Goal: Information Seeking & Learning: Learn about a topic

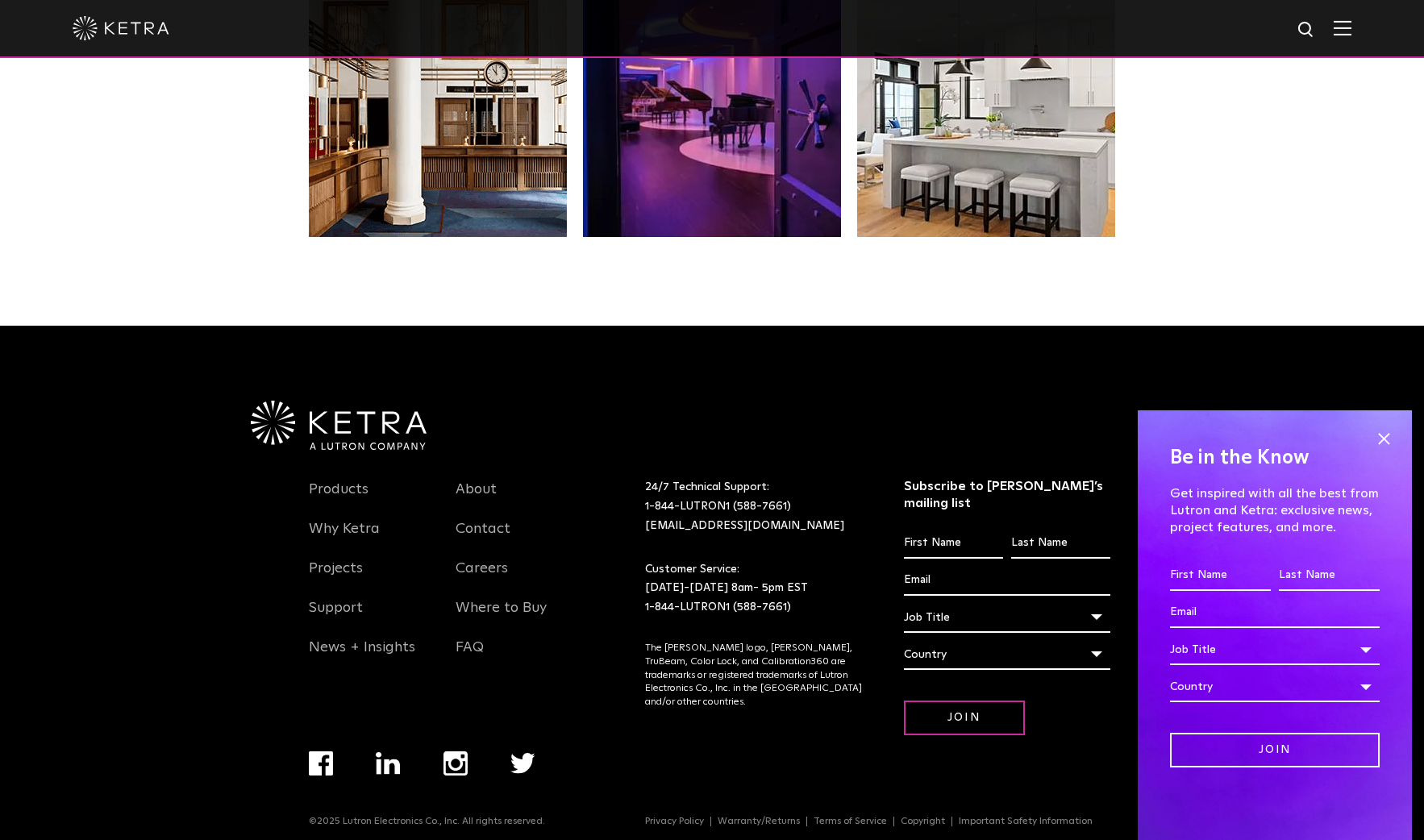
scroll to position [3384, 0]
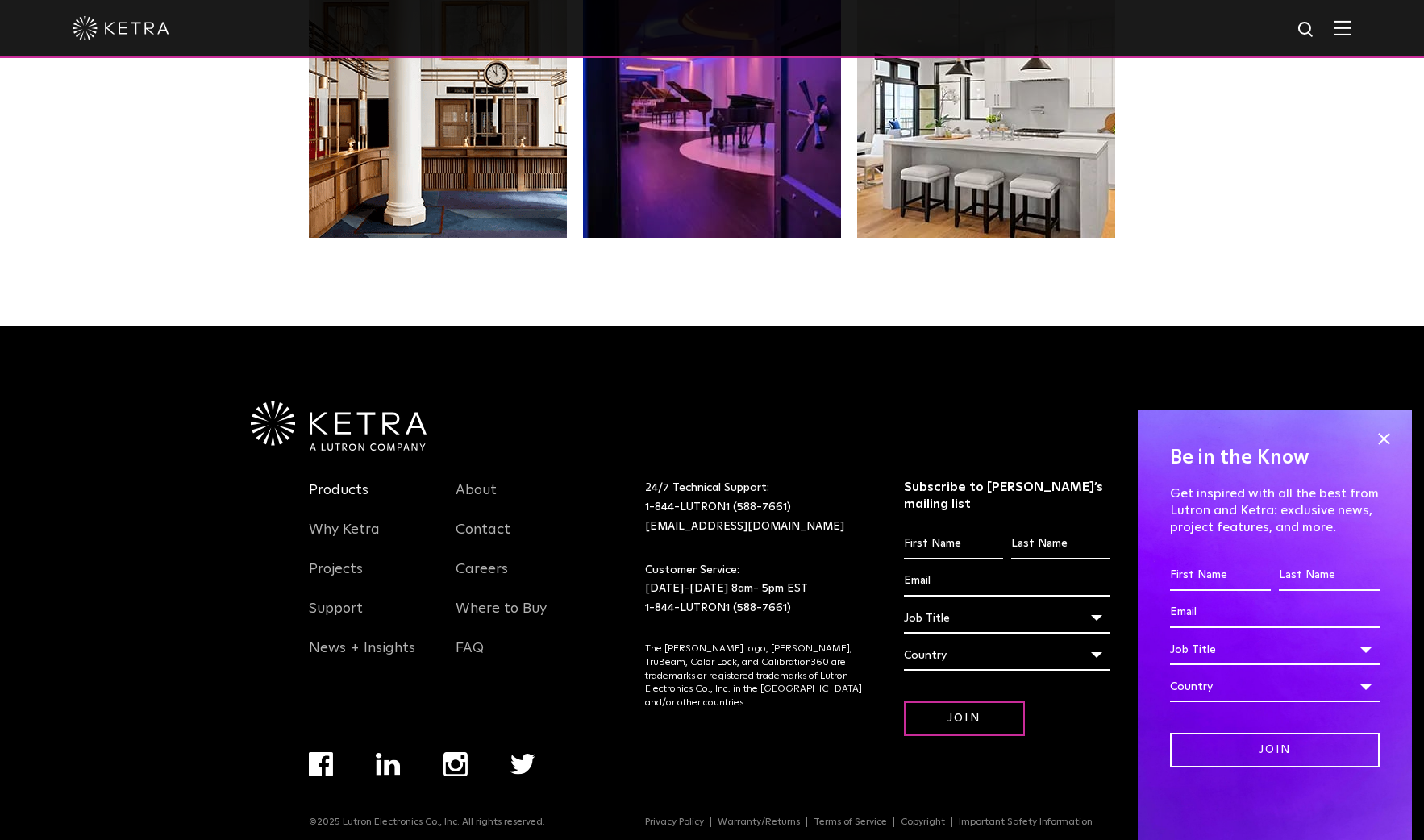
click at [355, 490] on link "Products" at bounding box center [339, 500] width 59 height 38
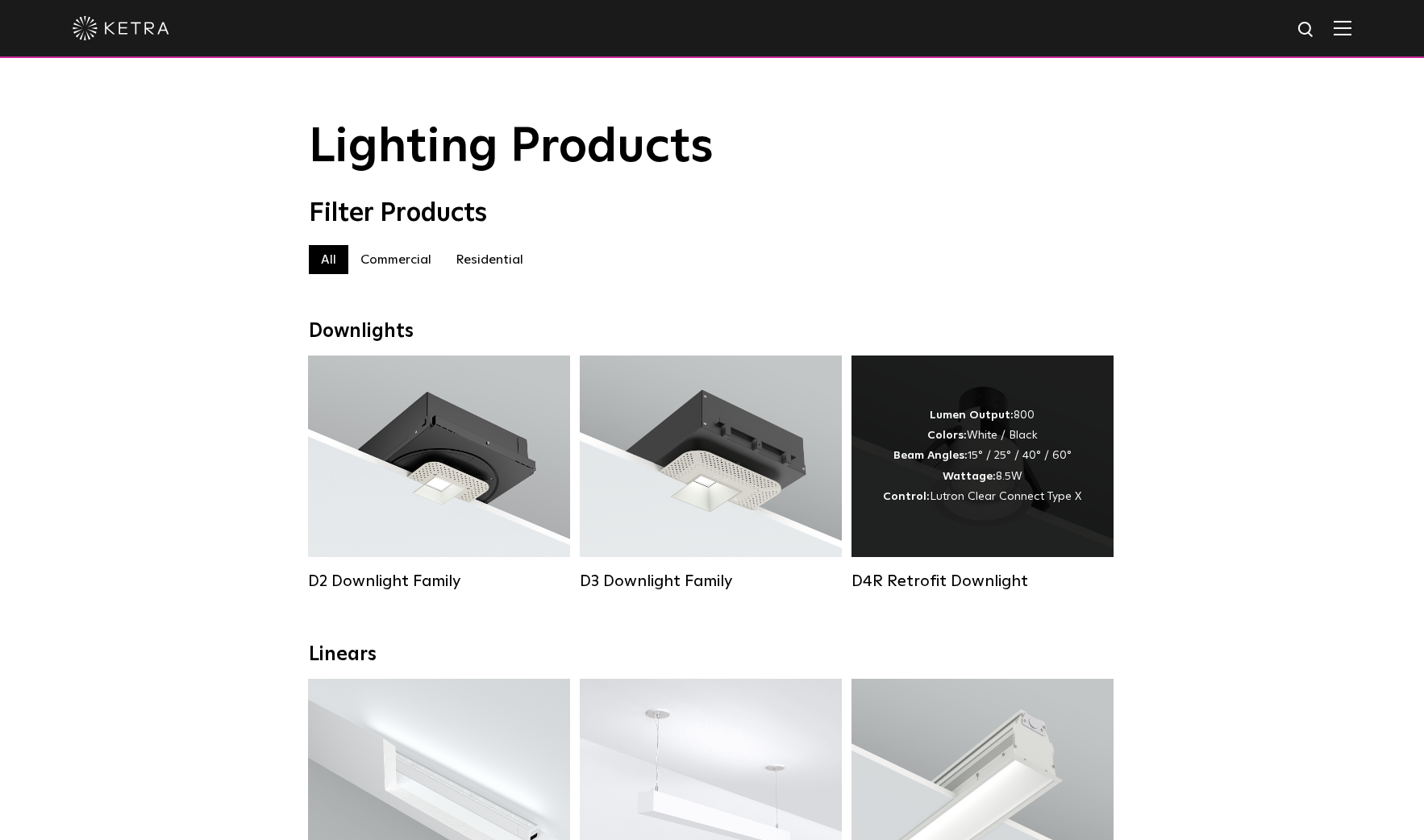
click at [988, 503] on div "Lumen Output: 800 Colors: White / Black Beam Angles: 15° / 25° / 40° / 60° Watt…" at bounding box center [982, 456] width 198 height 102
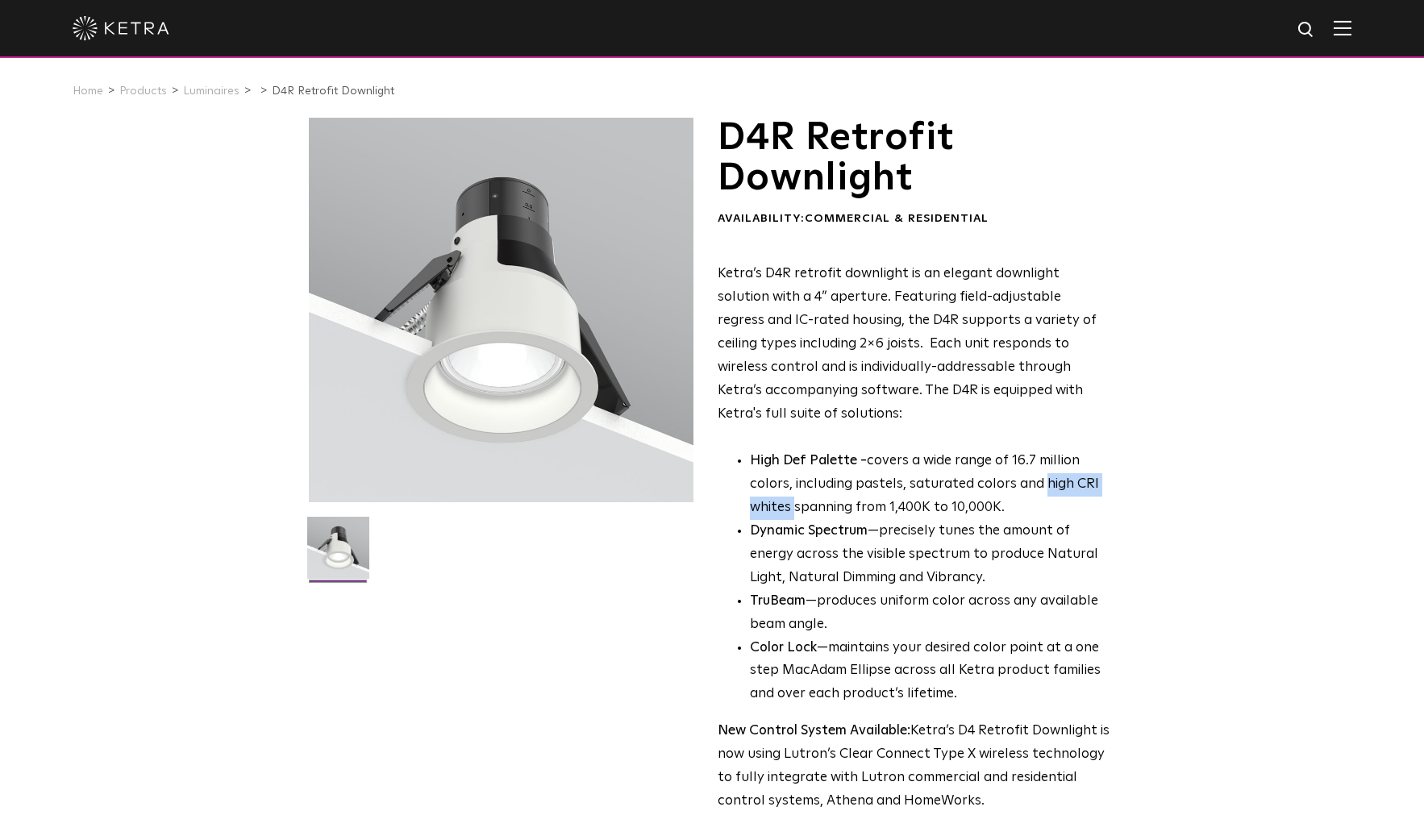
drag, startPoint x: 1039, startPoint y: 471, endPoint x: 794, endPoint y: 504, distance: 247.2
click at [794, 504] on p "High Def Palette - covers a wide range of 16.7 million colors, including pastel…" at bounding box center [930, 485] width 360 height 70
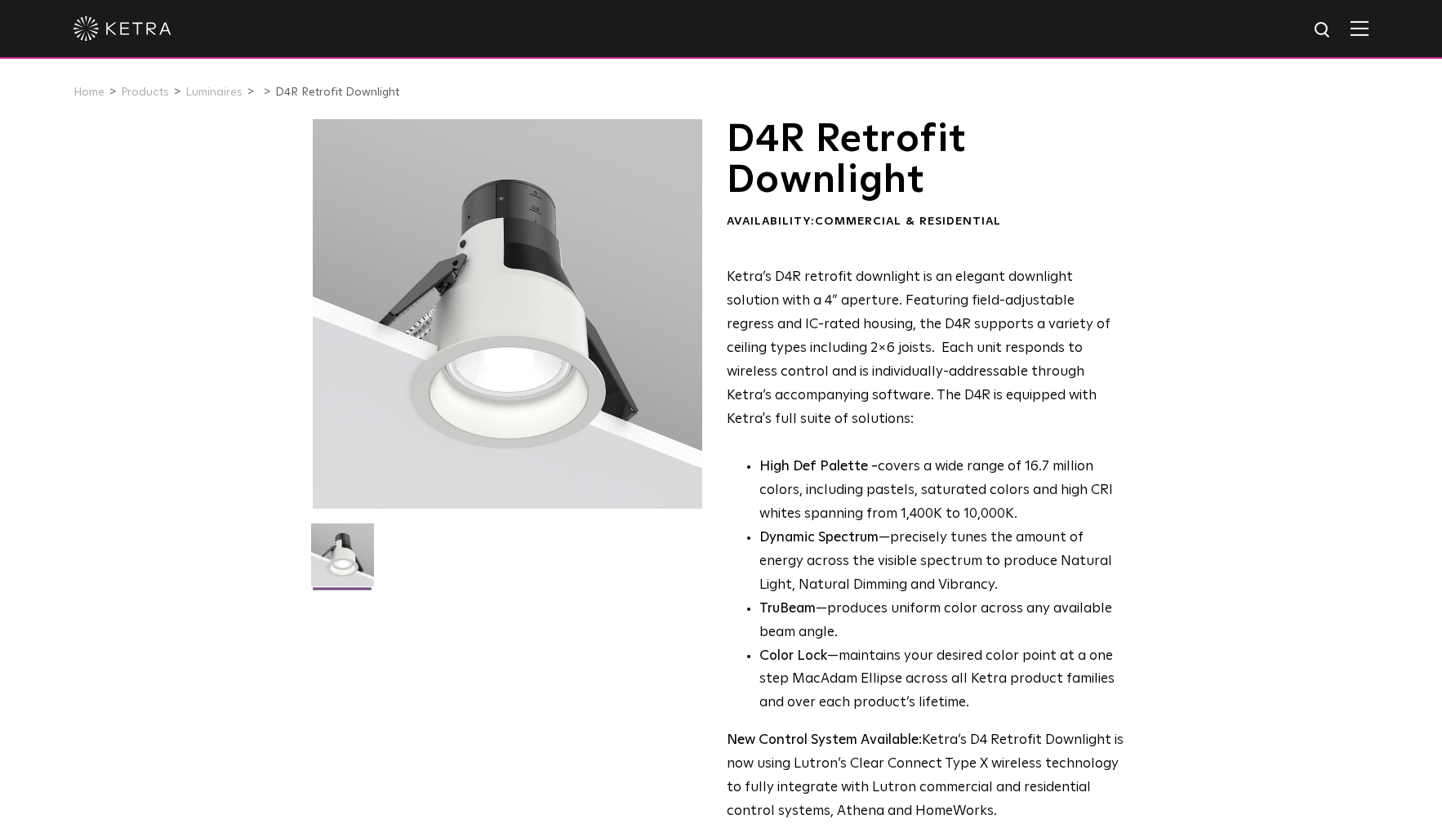
click at [879, 626] on li "TruBeam —produces uniform color across any available beam angle." at bounding box center [942, 621] width 365 height 47
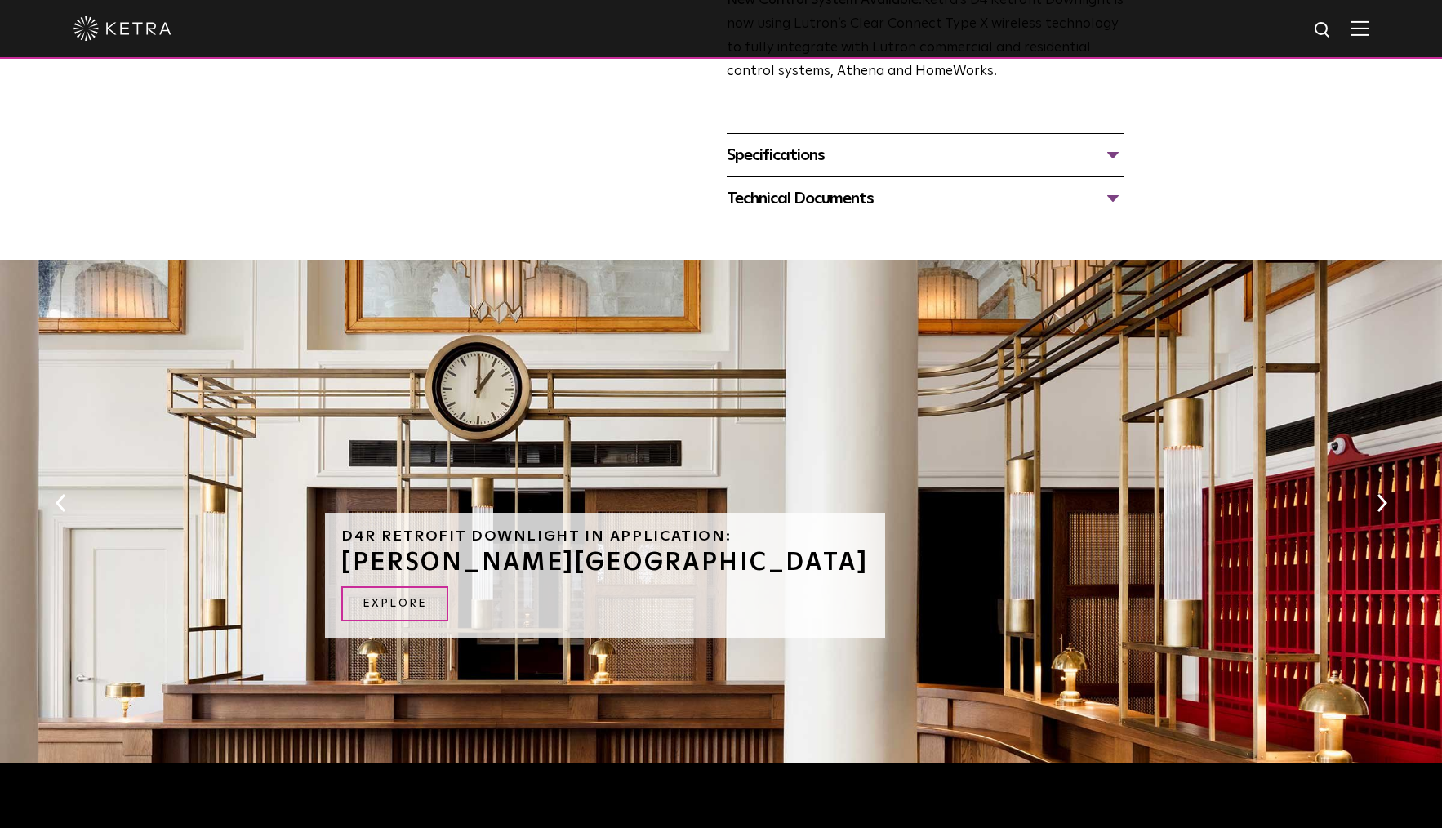
scroll to position [710, 0]
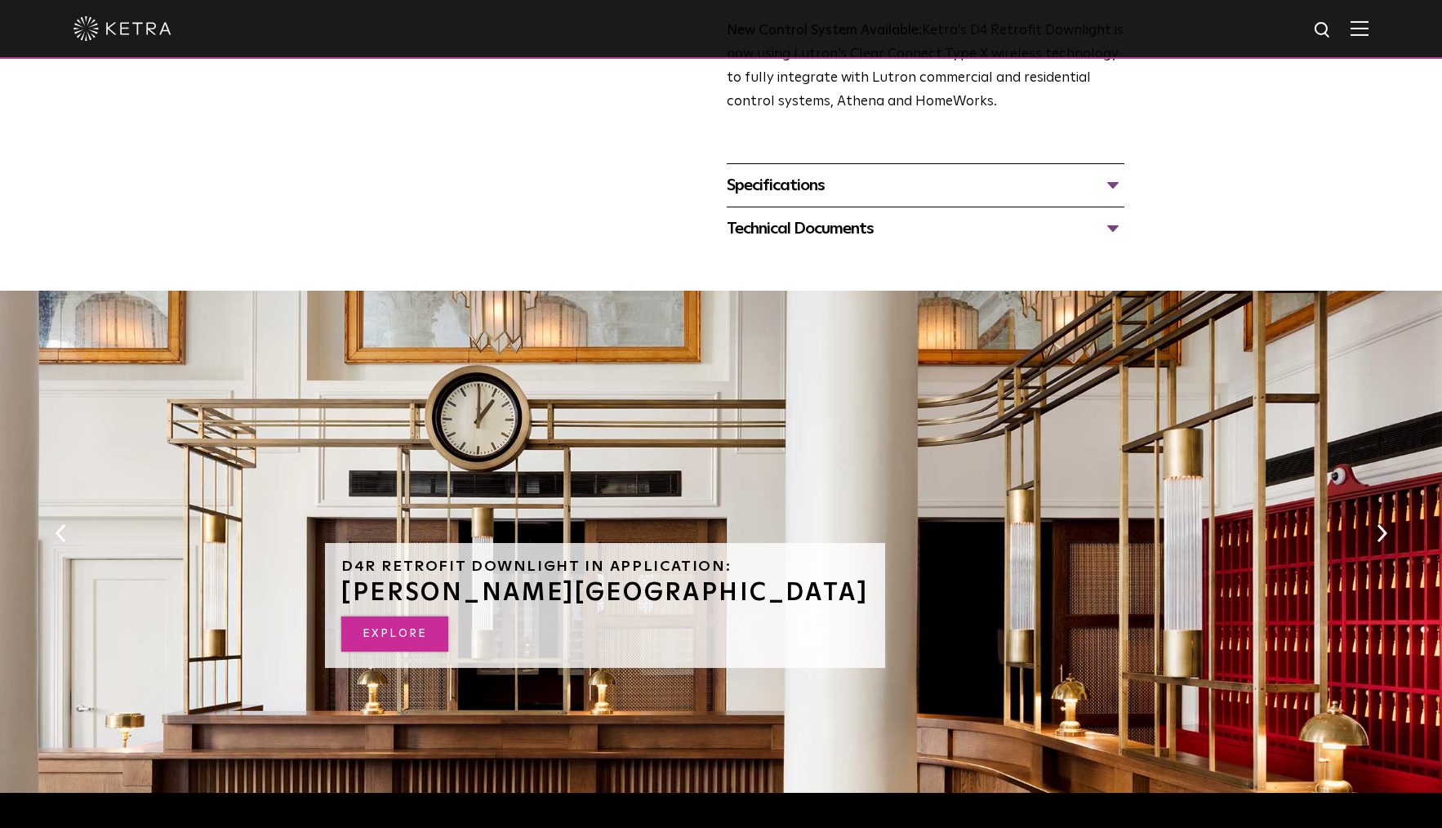
click at [394, 620] on link "EXPLORE" at bounding box center [394, 634] width 107 height 35
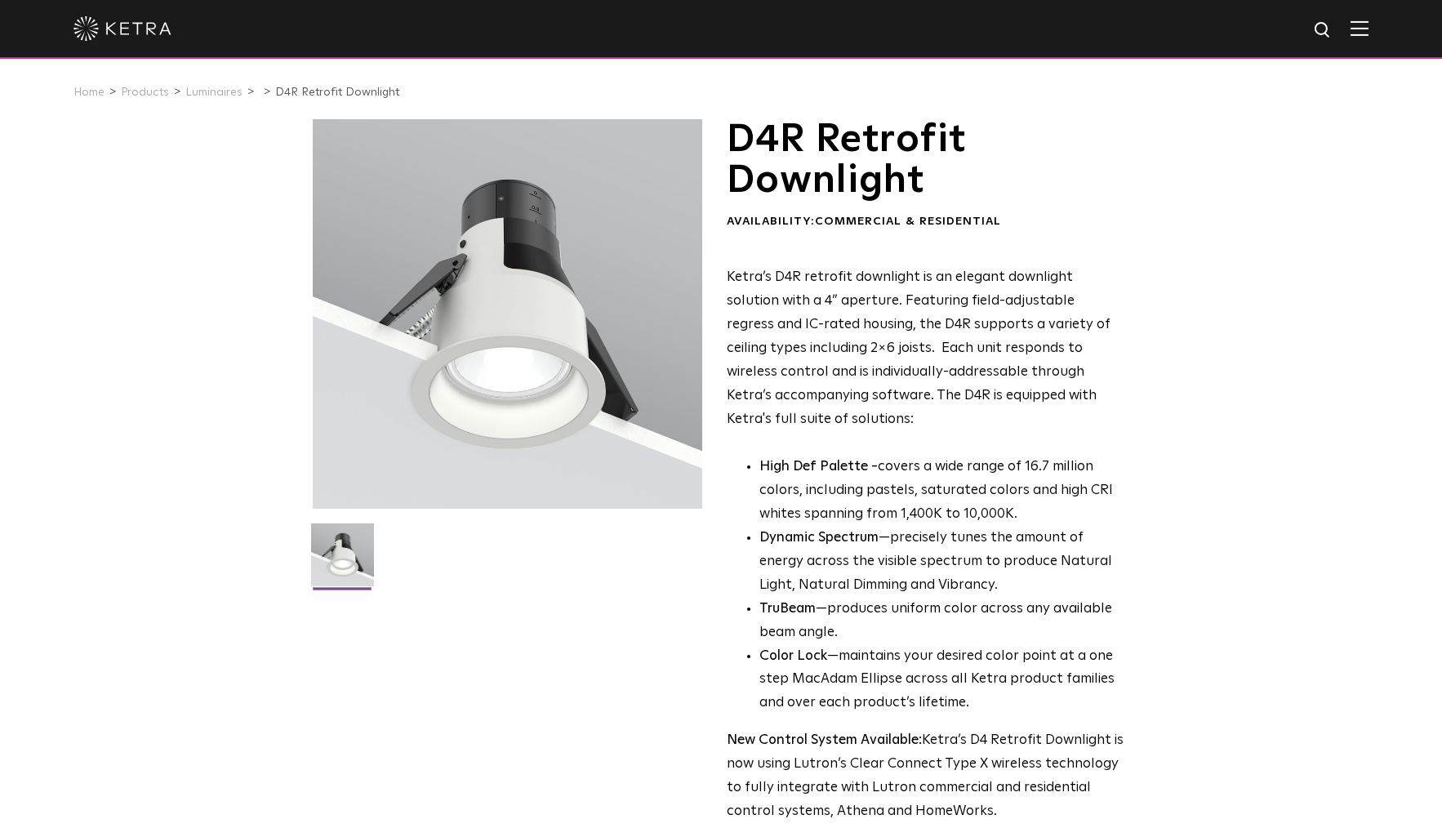
scroll to position [0, 0]
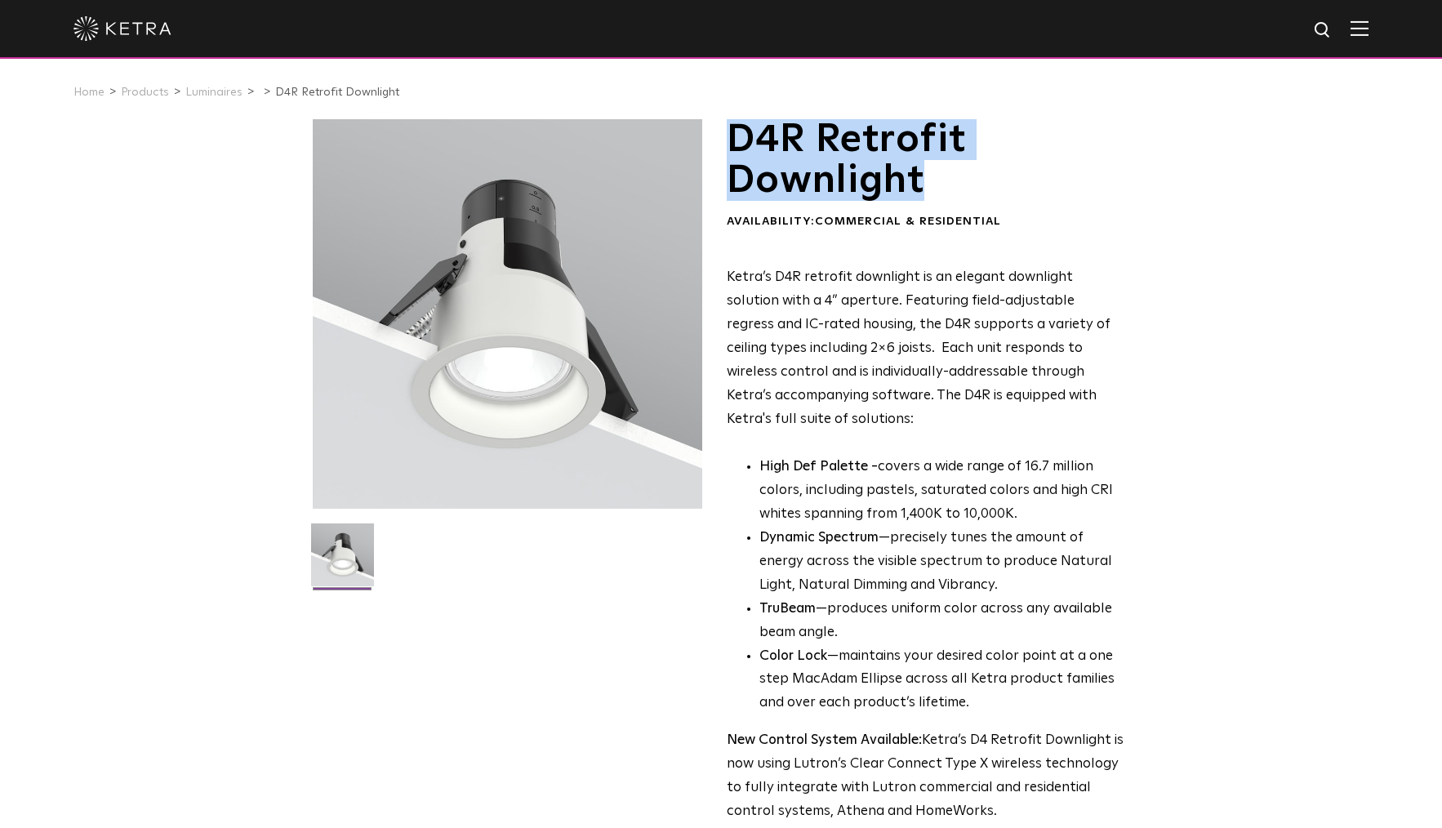
drag, startPoint x: 724, startPoint y: 133, endPoint x: 960, endPoint y: 166, distance: 239.1
click at [960, 166] on div "D4R Retrofit Downlight Availability: Commercial & Residential Ketra’s D4R retro…" at bounding box center [721, 539] width 817 height 840
